Goal: Information Seeking & Learning: Check status

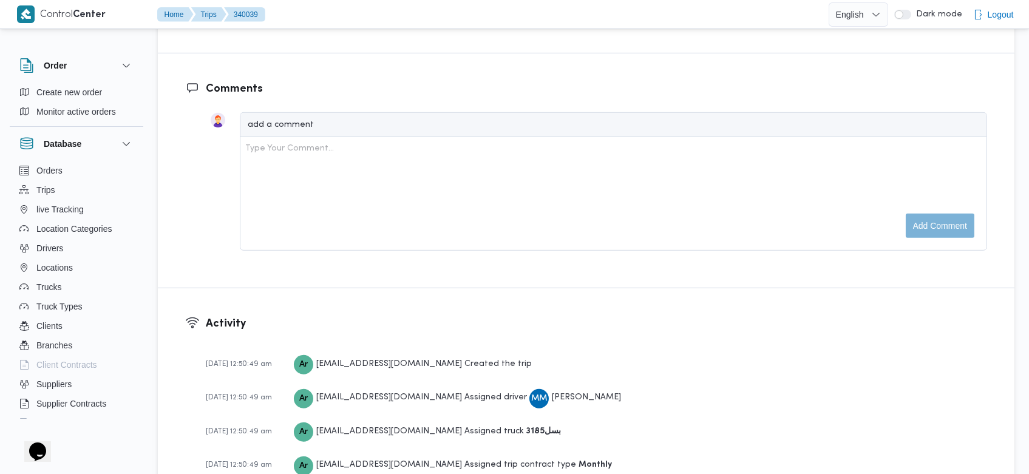
scroll to position [1724, 0]
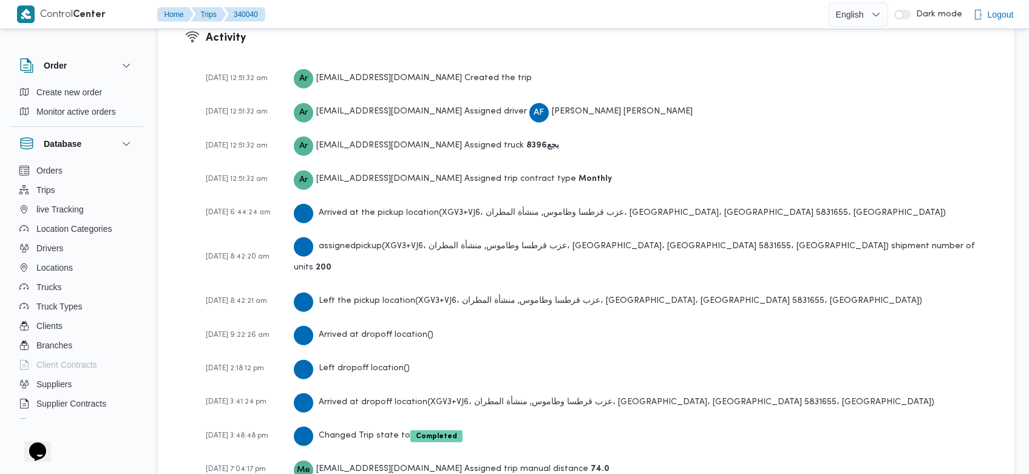
scroll to position [1724, 0]
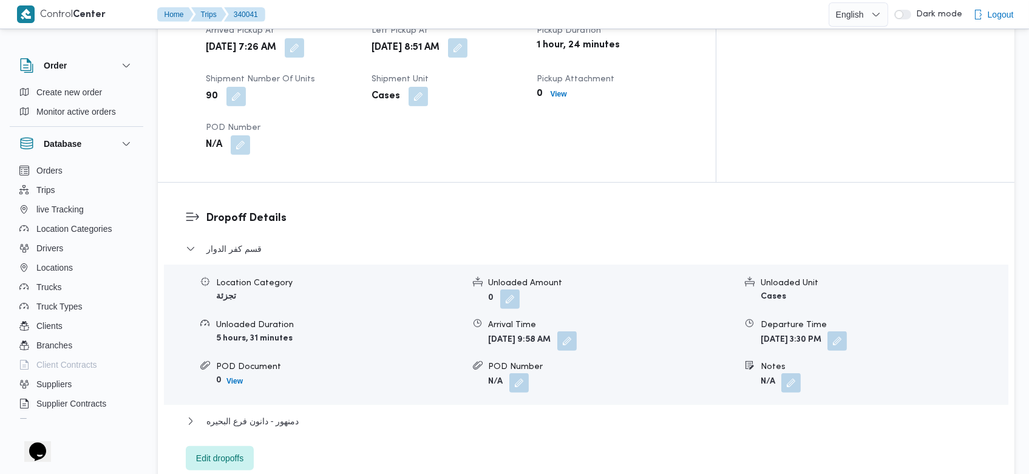
scroll to position [1759, 0]
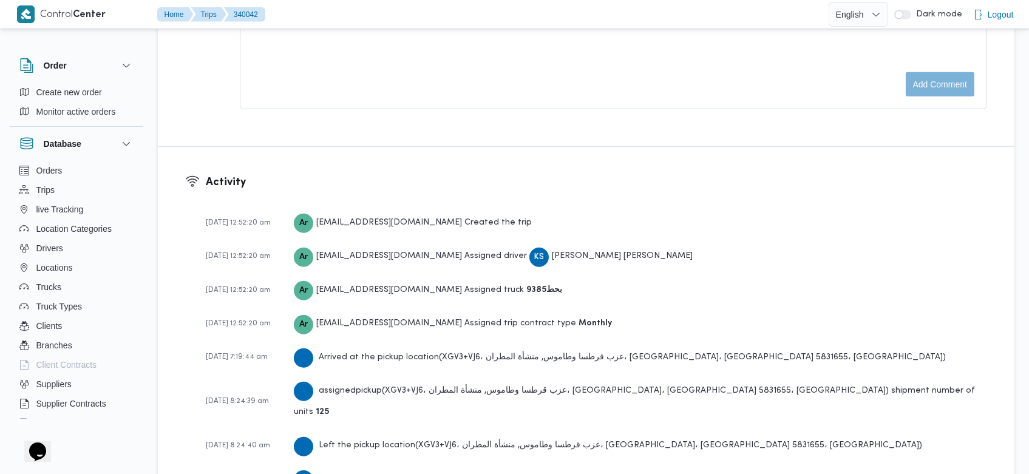
scroll to position [1724, 0]
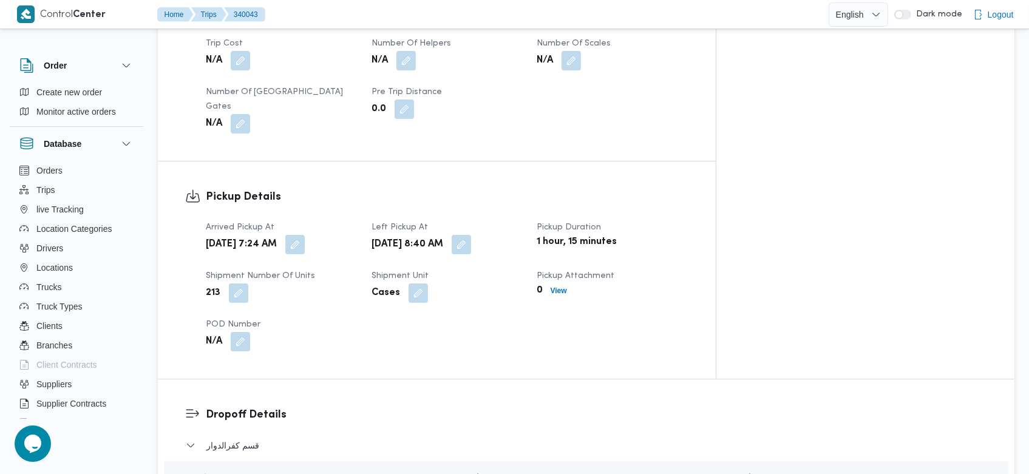
scroll to position [1724, 0]
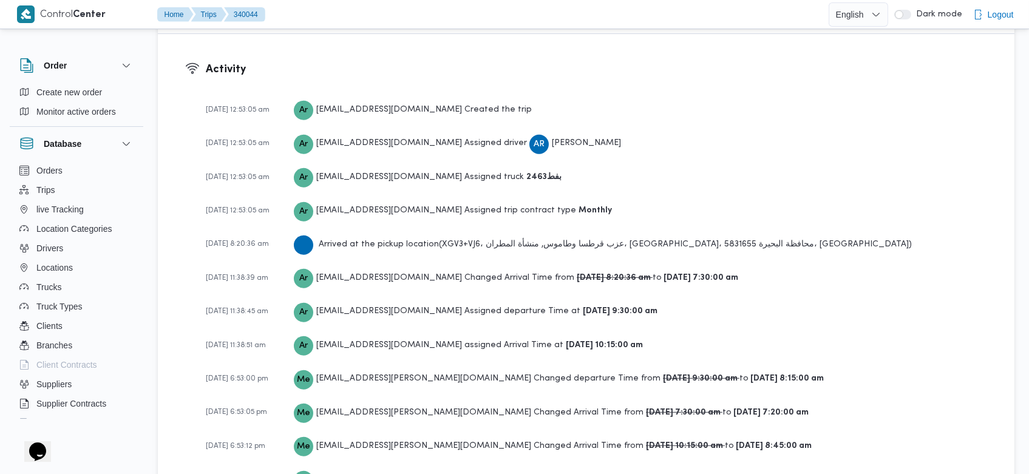
scroll to position [1673, 0]
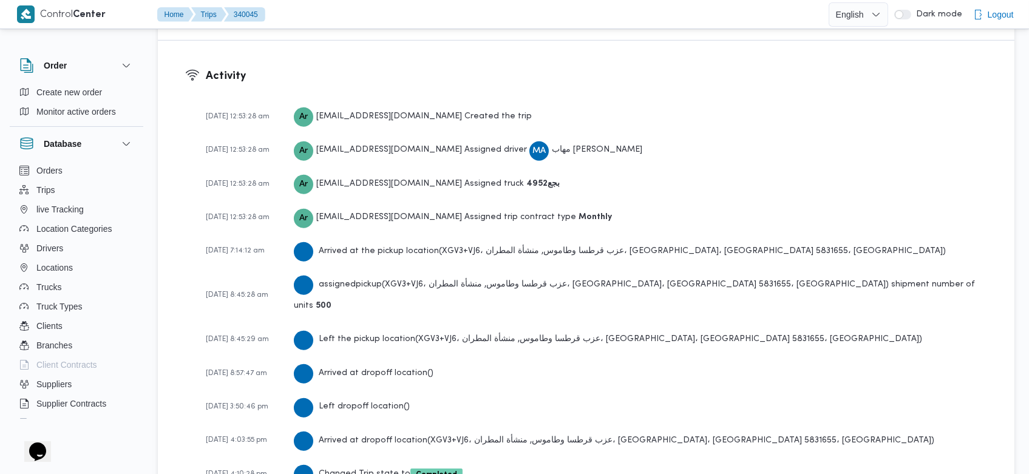
scroll to position [1724, 0]
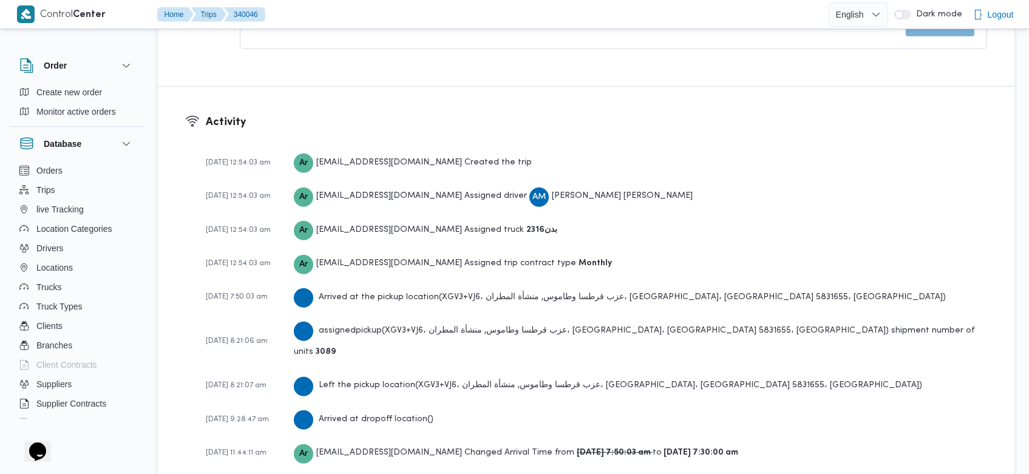
scroll to position [1827, 0]
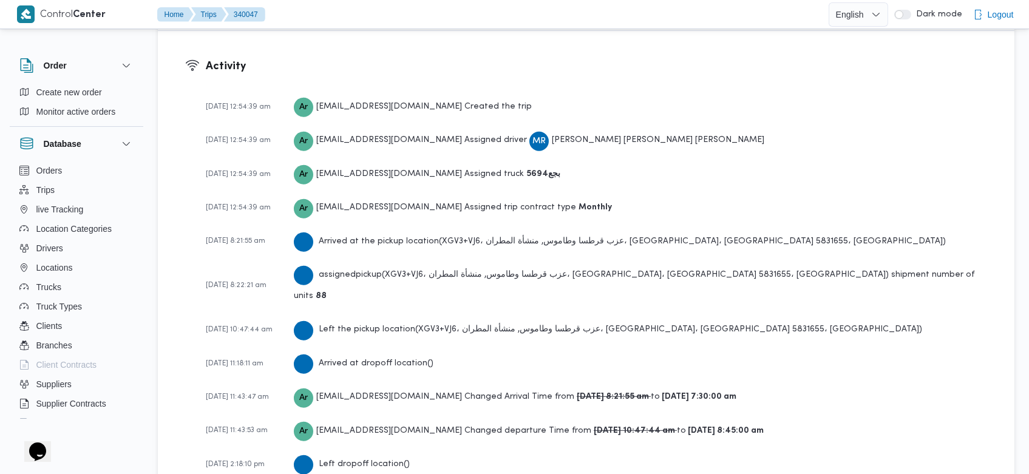
scroll to position [1827, 0]
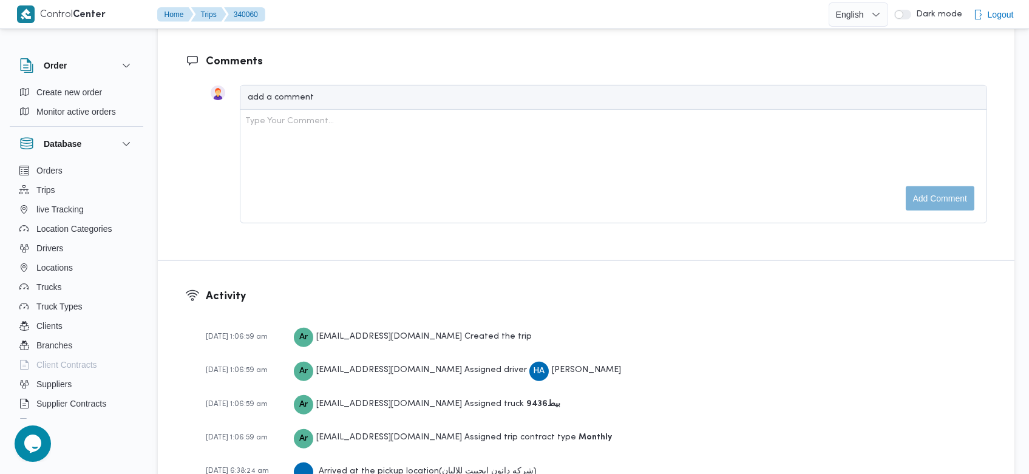
scroll to position [1759, 0]
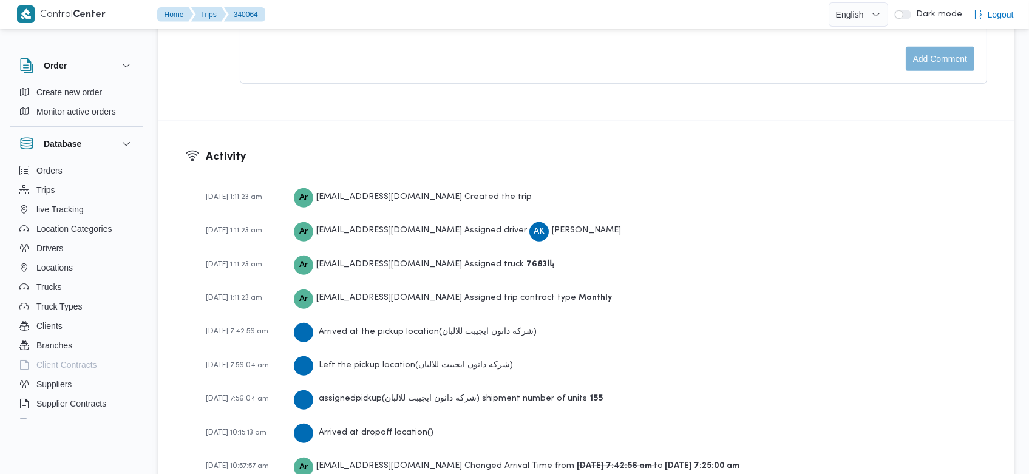
scroll to position [1759, 0]
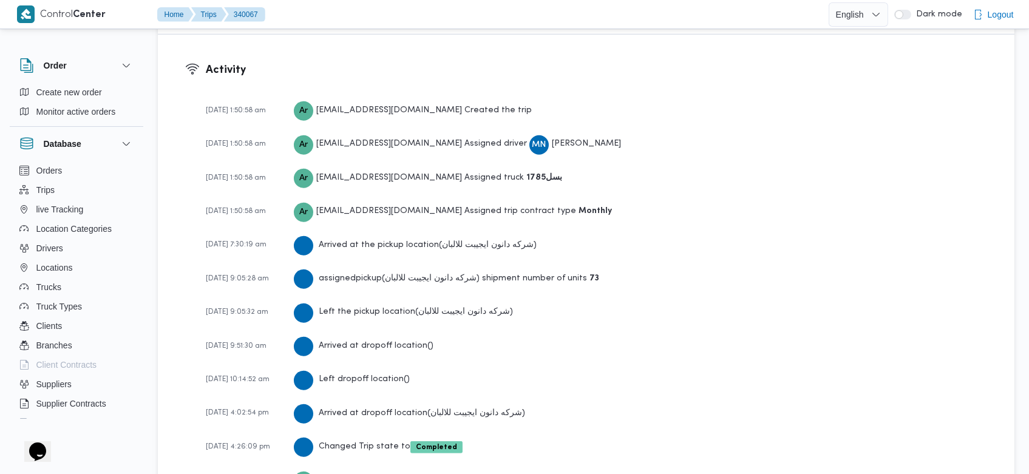
scroll to position [1759, 0]
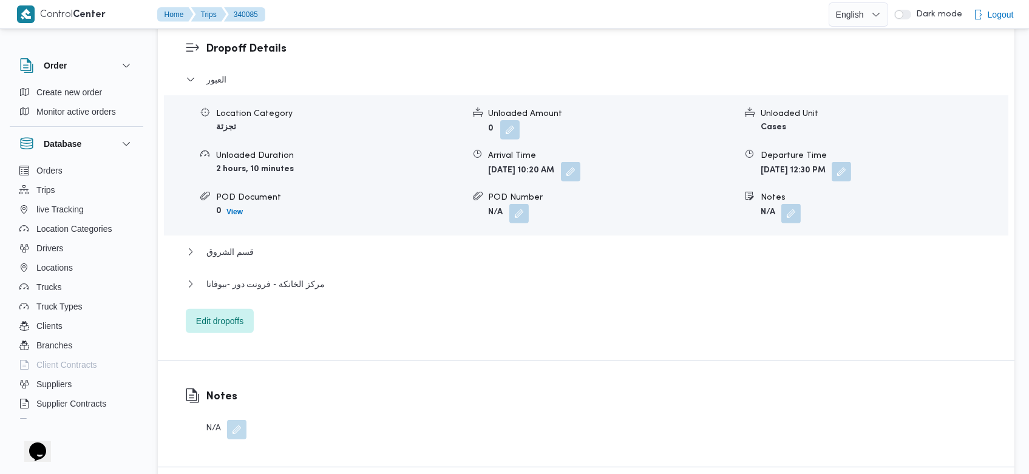
scroll to position [1938, 0]
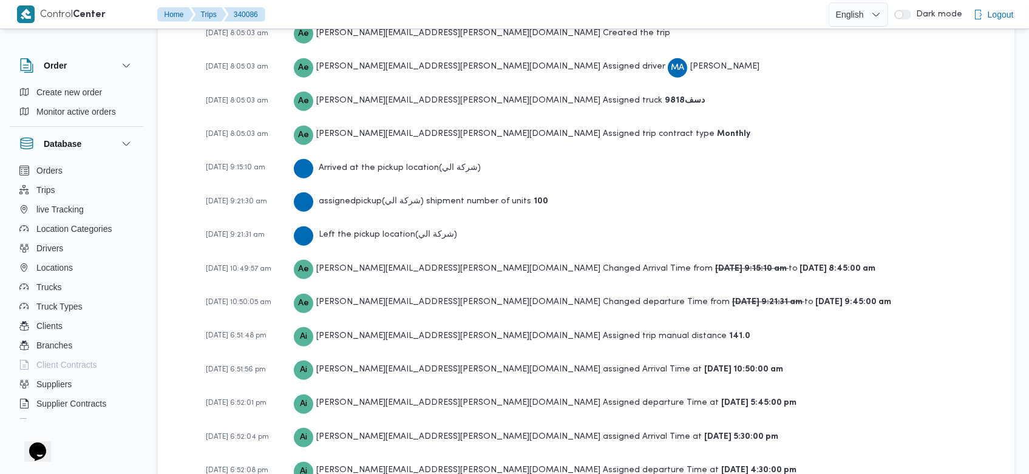
scroll to position [1754, 0]
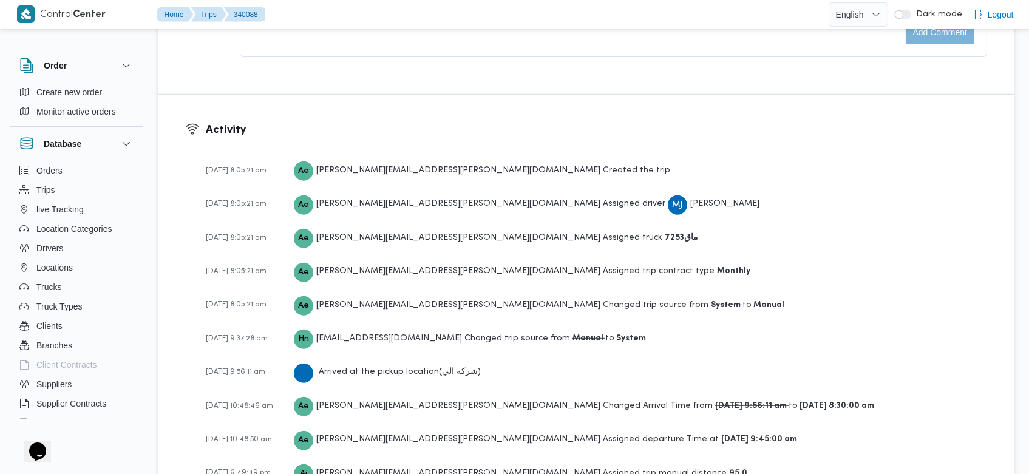
scroll to position [1938, 0]
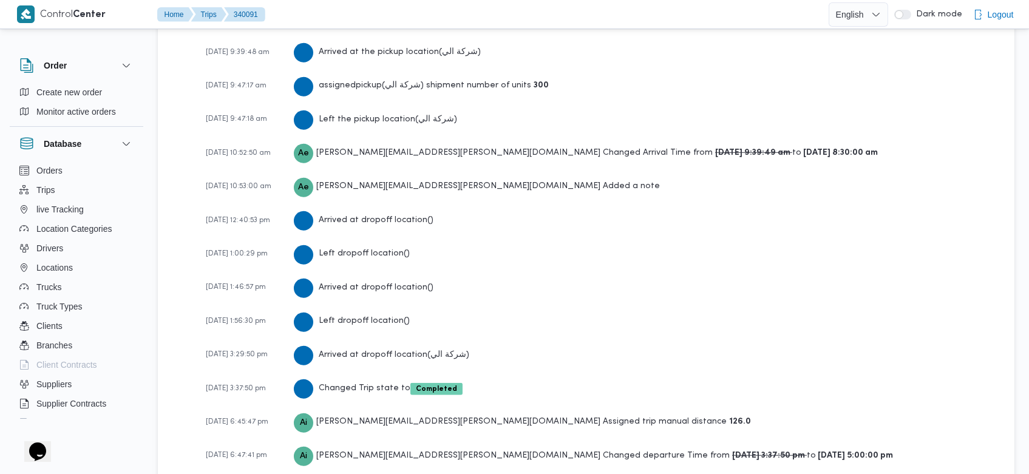
scroll to position [2145, 0]
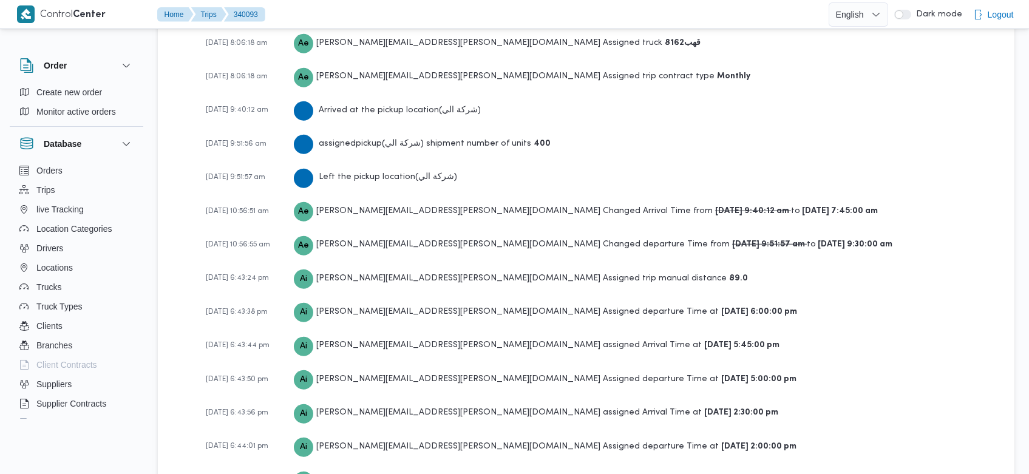
scroll to position [1938, 0]
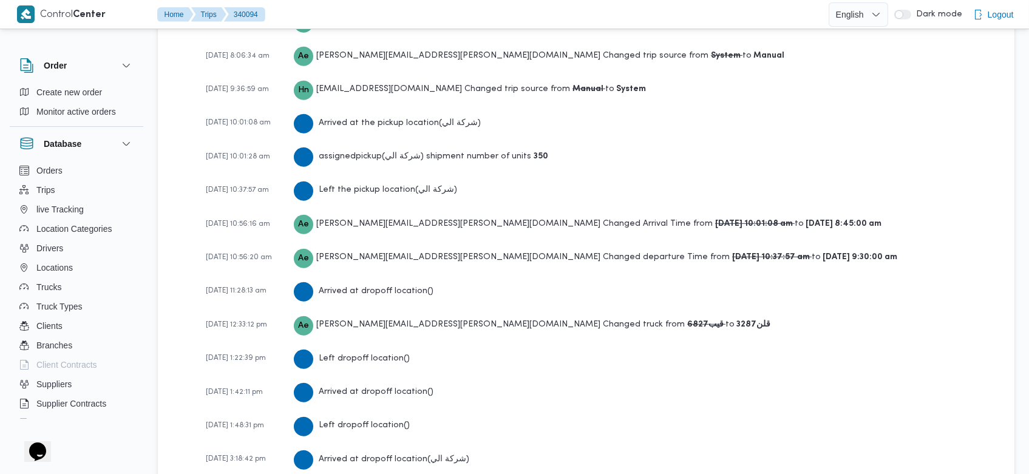
scroll to position [2110, 0]
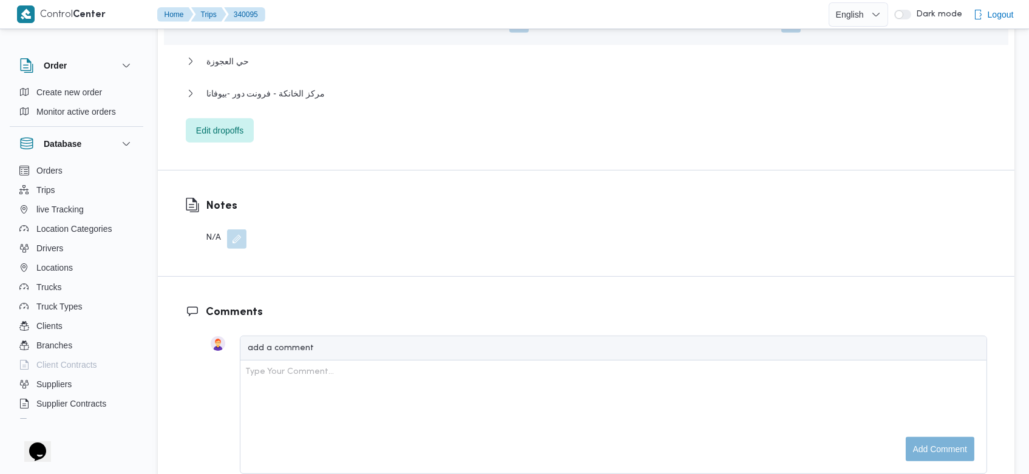
scroll to position [1904, 0]
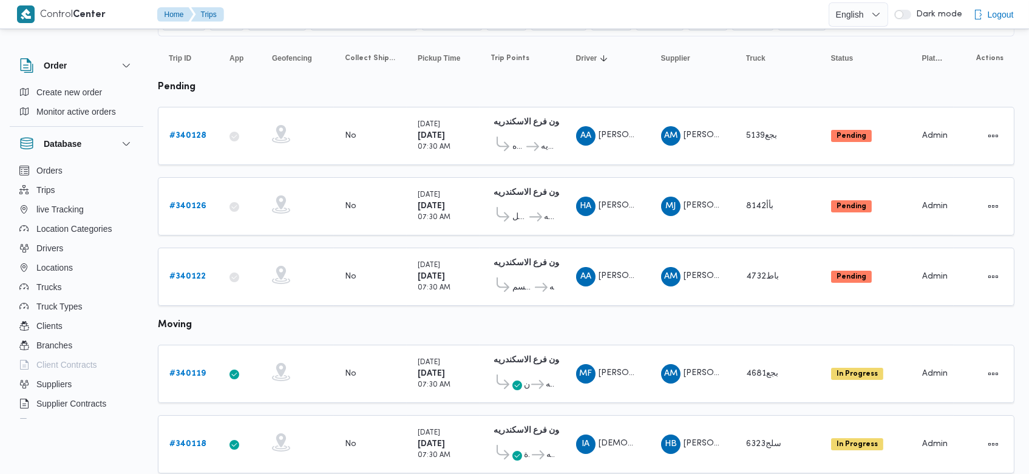
scroll to position [112, 0]
